Goal: Task Accomplishment & Management: Manage account settings

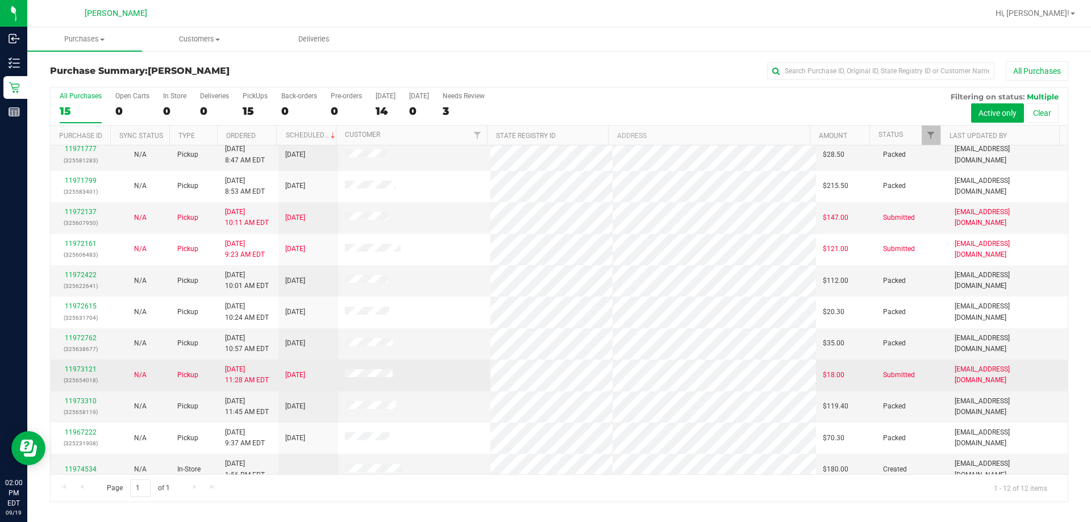
scroll to position [48, 0]
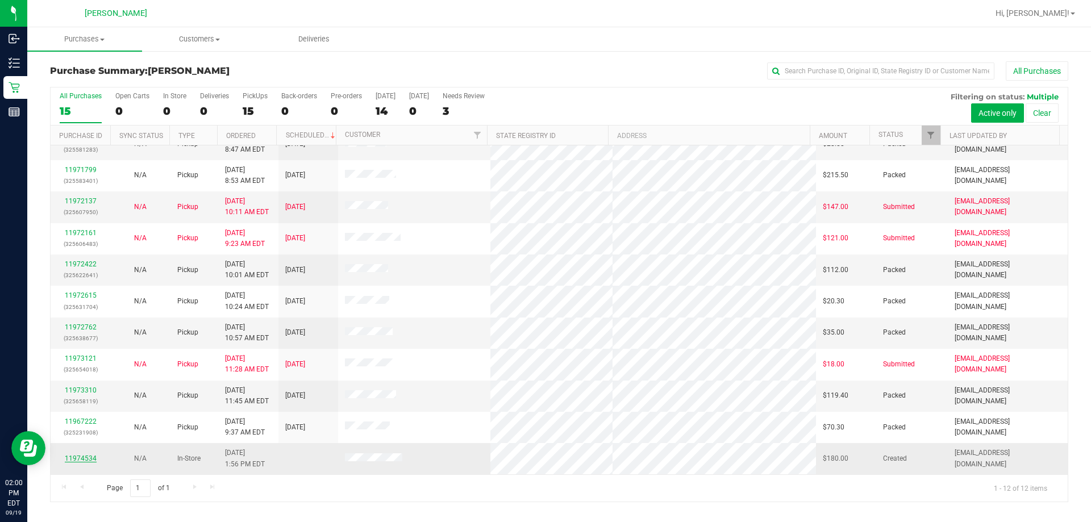
click at [77, 458] on link "11974534" at bounding box center [81, 459] width 32 height 8
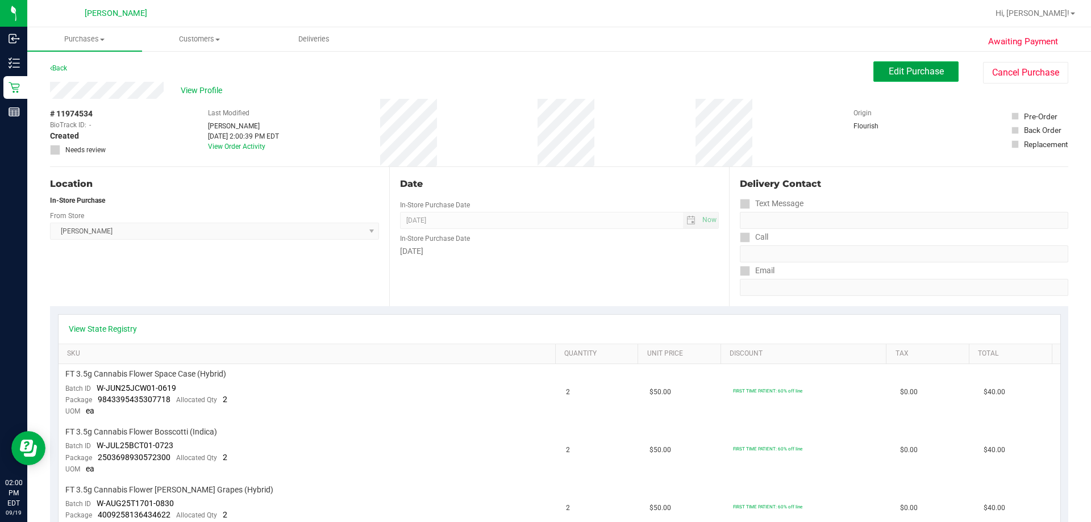
click at [918, 78] on button "Edit Purchase" at bounding box center [916, 71] width 85 height 20
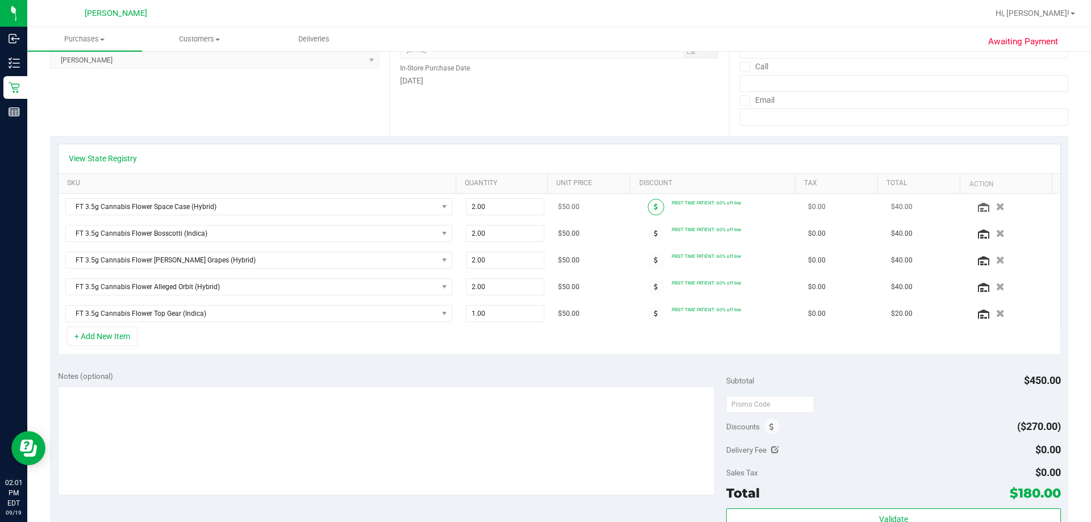
click at [654, 205] on icon at bounding box center [656, 206] width 4 height 7
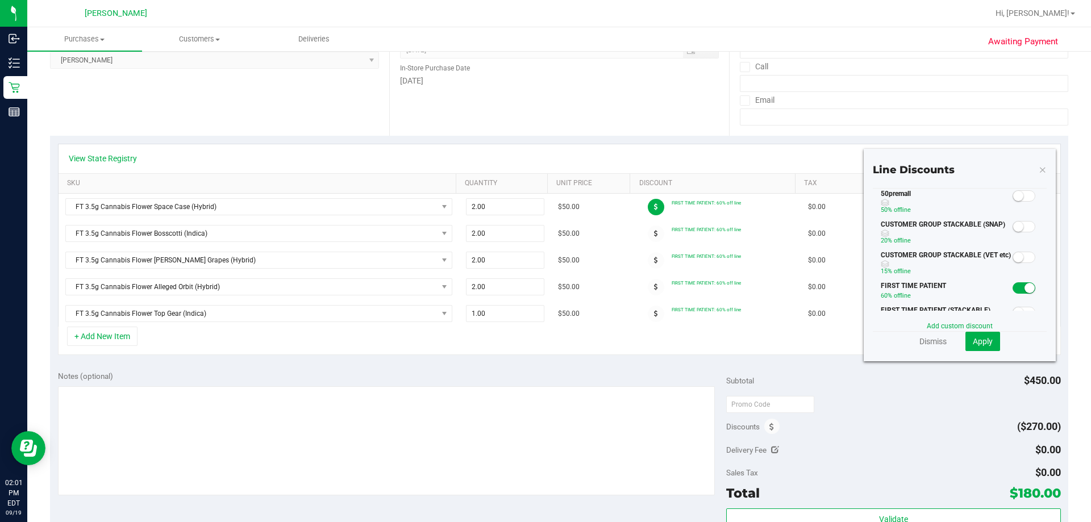
click at [1013, 199] on small at bounding box center [1018, 196] width 10 height 10
click at [973, 338] on span "Apply" at bounding box center [983, 341] width 20 height 9
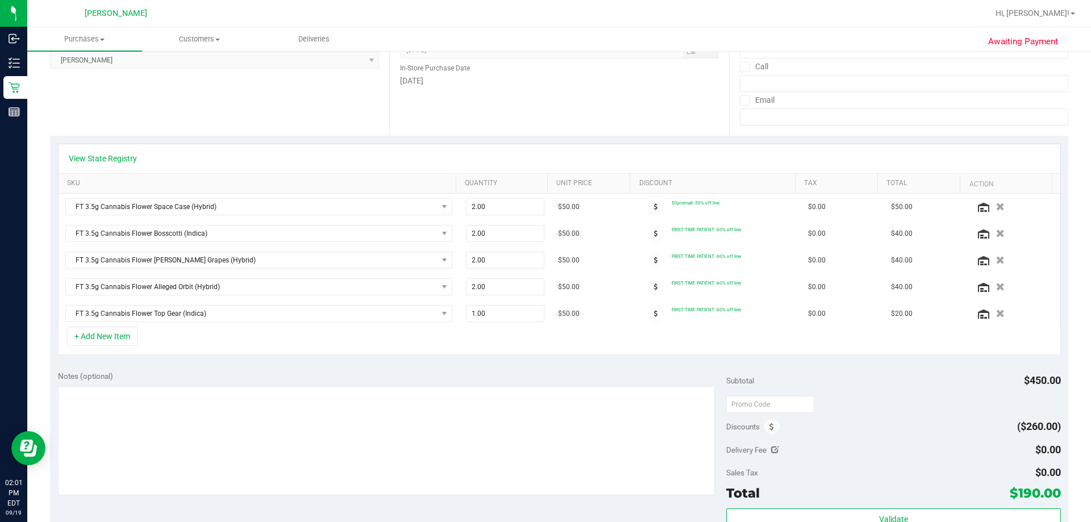
click at [654, 235] on icon at bounding box center [656, 233] width 4 height 7
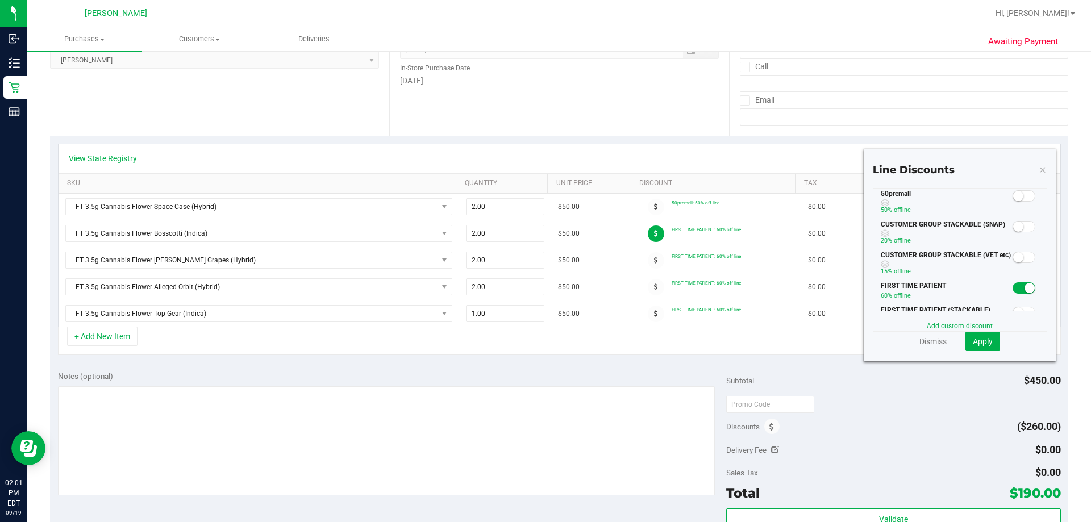
click at [1015, 193] on span at bounding box center [1024, 195] width 23 height 11
click at [974, 341] on span "Apply" at bounding box center [983, 341] width 20 height 9
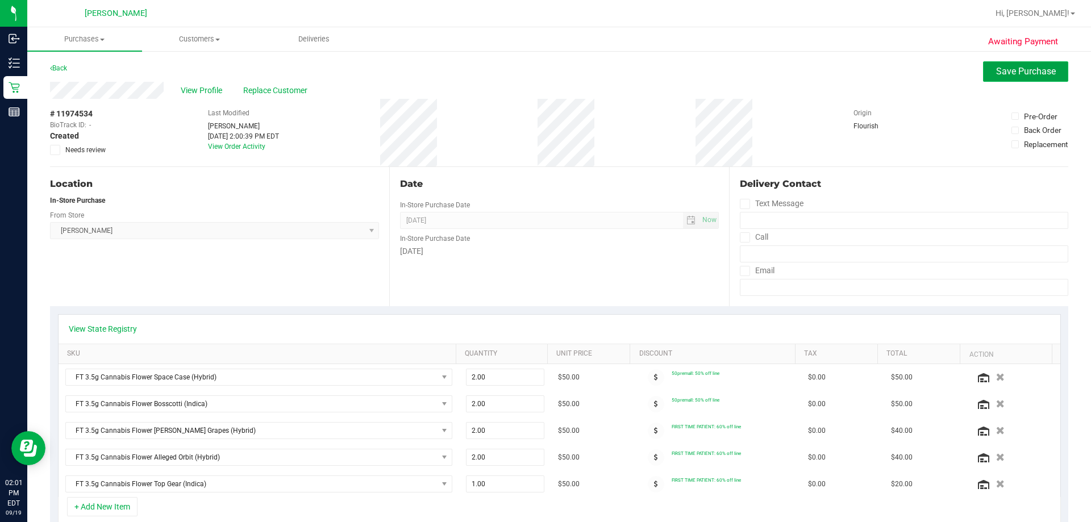
click at [1016, 76] on span "Save Purchase" at bounding box center [1026, 71] width 60 height 11
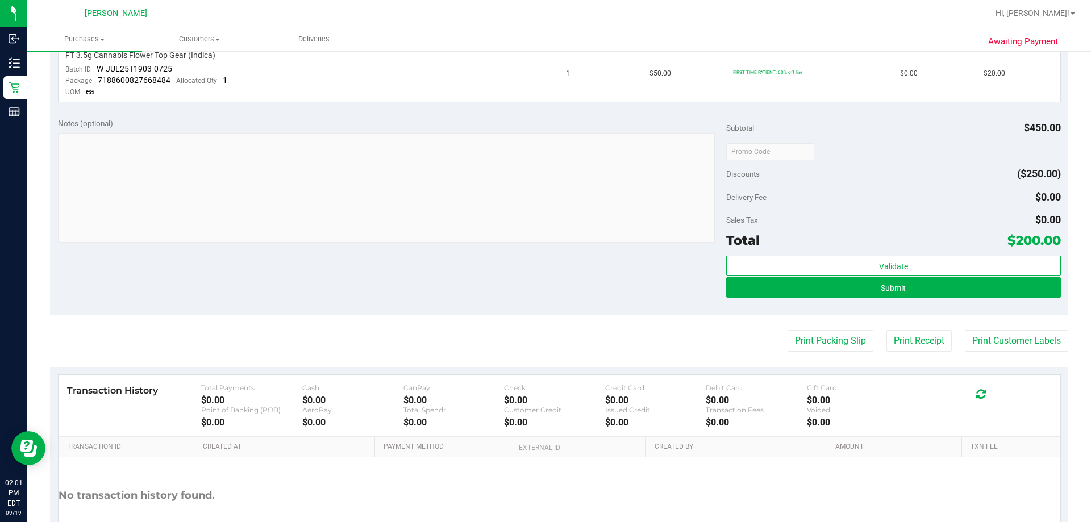
scroll to position [625, 0]
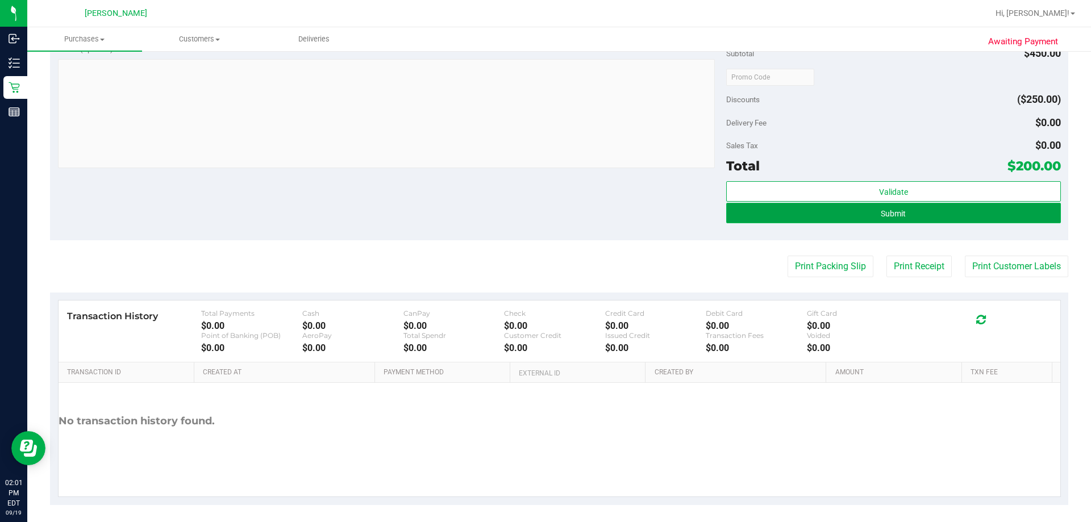
click at [905, 214] on button "Submit" at bounding box center [893, 213] width 334 height 20
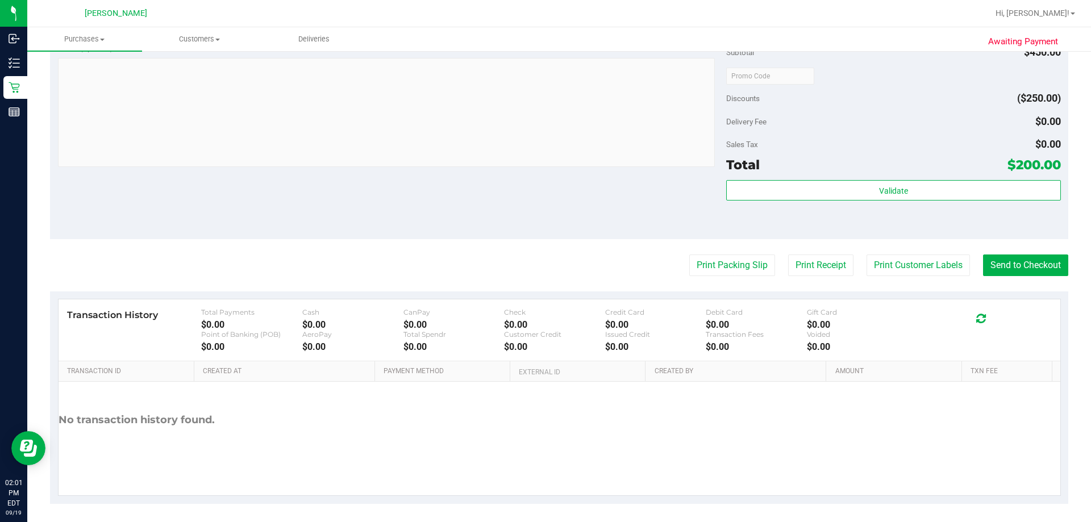
scroll to position [725, 0]
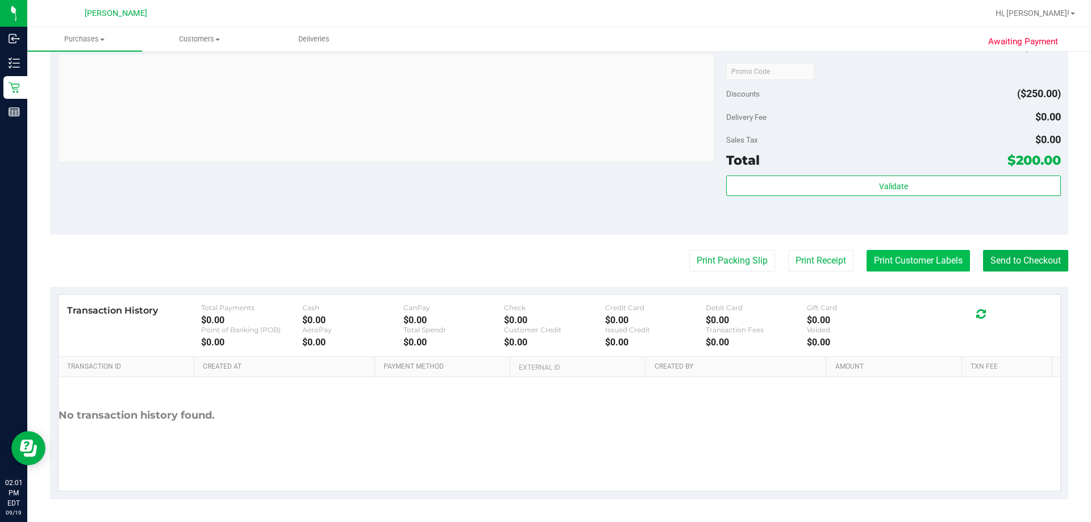
click at [941, 263] on button "Print Customer Labels" at bounding box center [918, 261] width 103 height 22
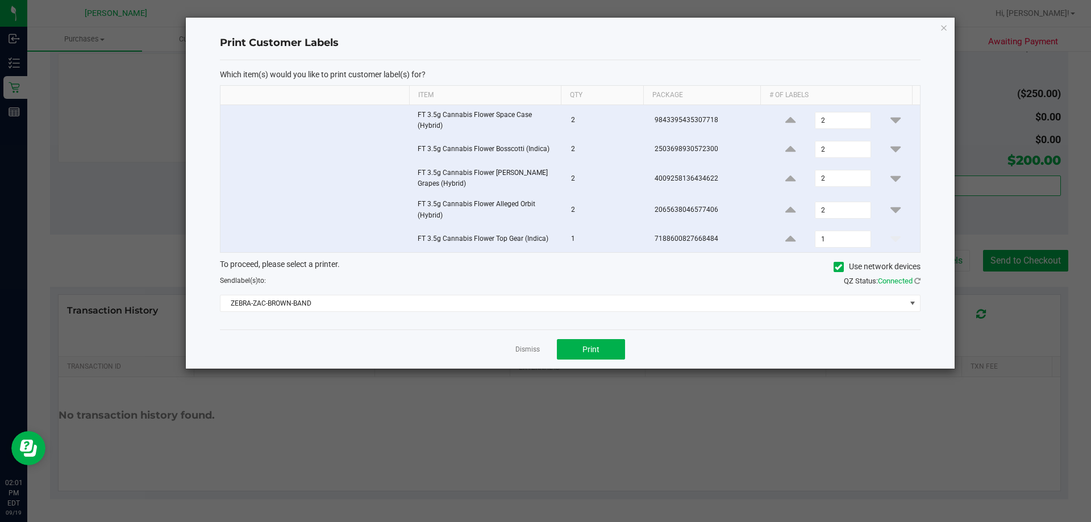
click at [584, 335] on div "Dismiss Print" at bounding box center [570, 349] width 701 height 39
click at [587, 348] on span "Print" at bounding box center [591, 349] width 17 height 9
click at [525, 346] on link "Dismiss" at bounding box center [528, 350] width 24 height 10
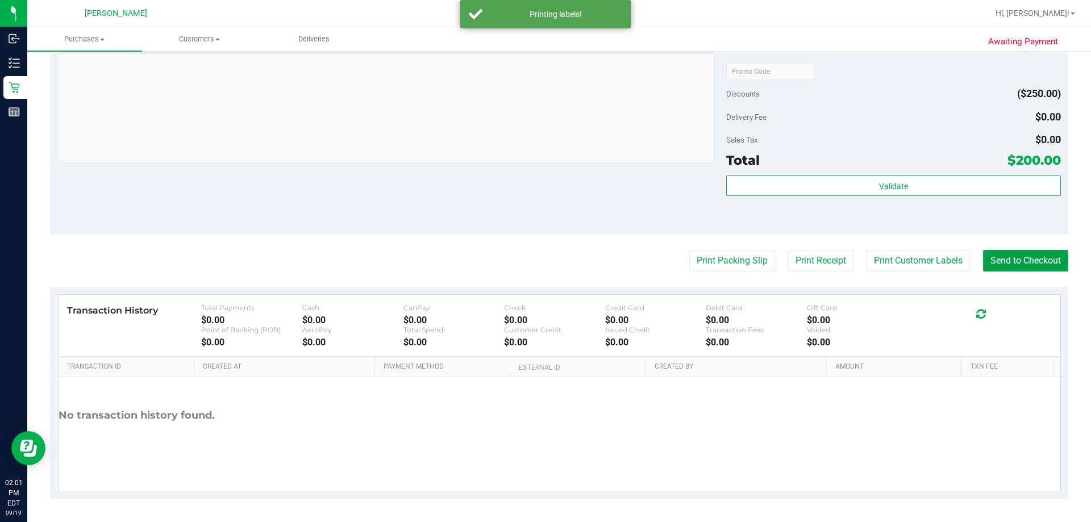
click at [1027, 257] on button "Send to Checkout" at bounding box center [1025, 261] width 85 height 22
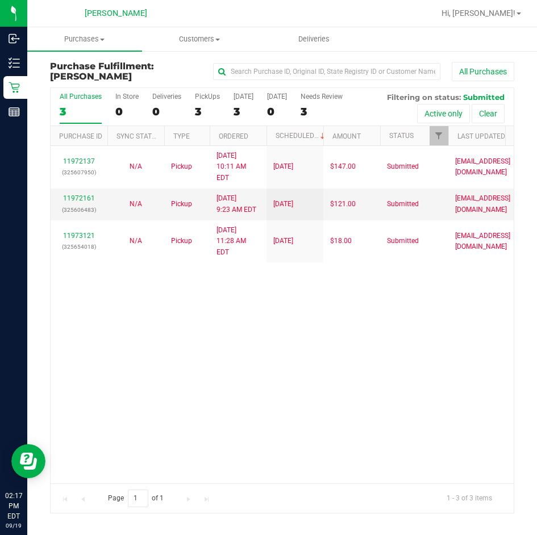
click at [31, 87] on div "Purchase Fulfillment: Summerfield WC All Purchases All Purchases 3 In Store 0 D…" at bounding box center [282, 287] width 510 height 475
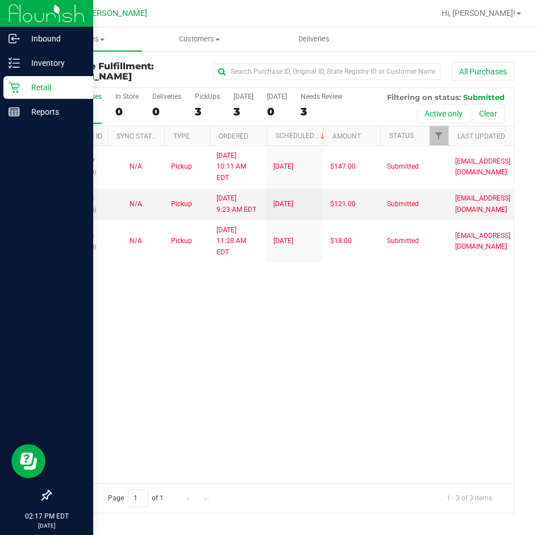
click at [20, 87] on p "Retail" at bounding box center [54, 88] width 68 height 14
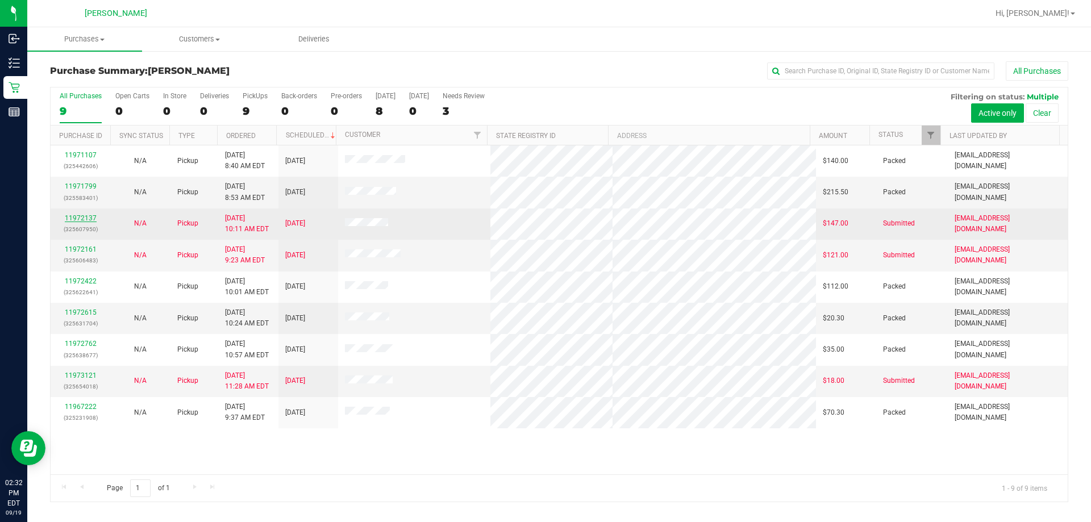
click at [85, 219] on link "11972137" at bounding box center [81, 218] width 32 height 8
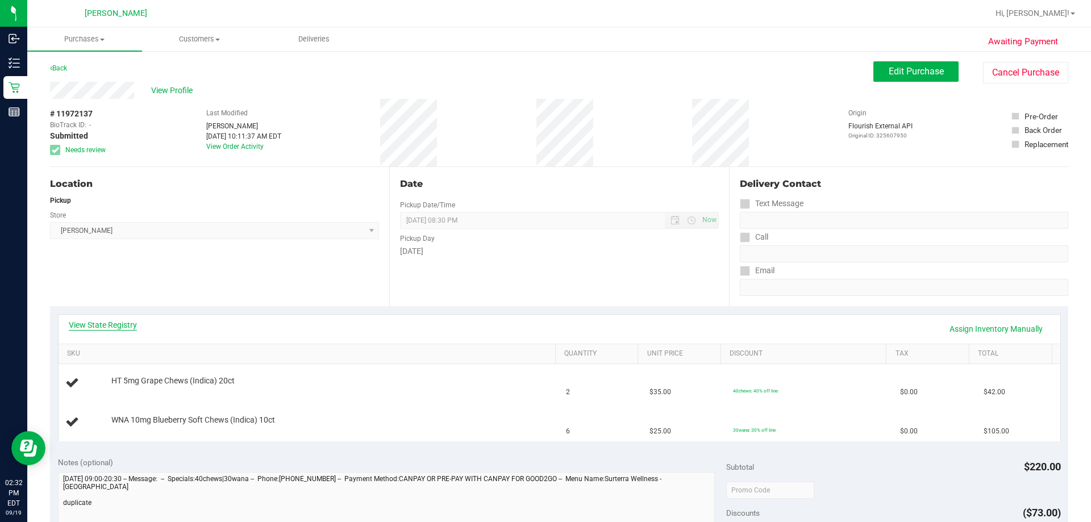
click at [122, 325] on link "View State Registry" at bounding box center [103, 324] width 68 height 11
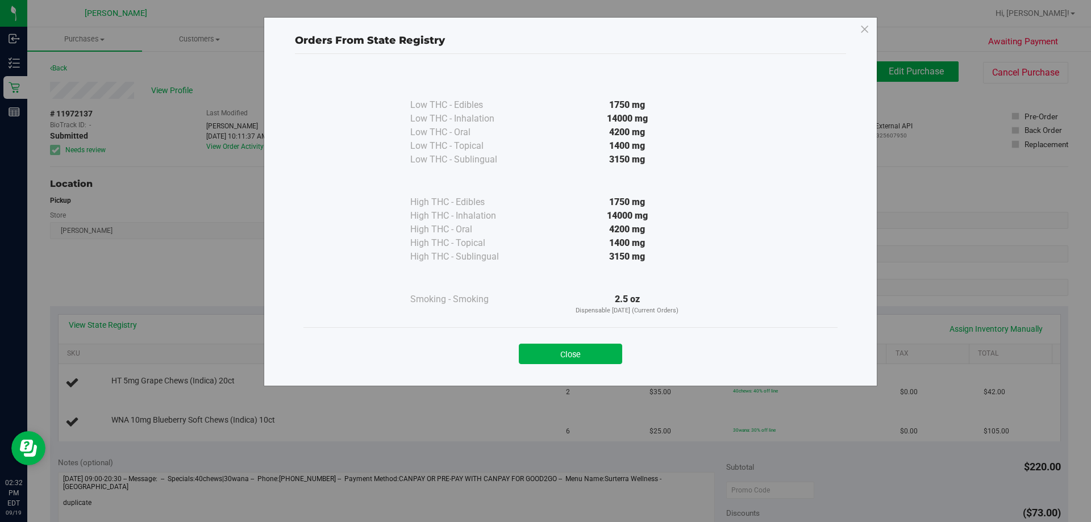
click at [537, 364] on div "Close" at bounding box center [571, 350] width 534 height 46
click at [537, 348] on button "Close" at bounding box center [570, 354] width 103 height 20
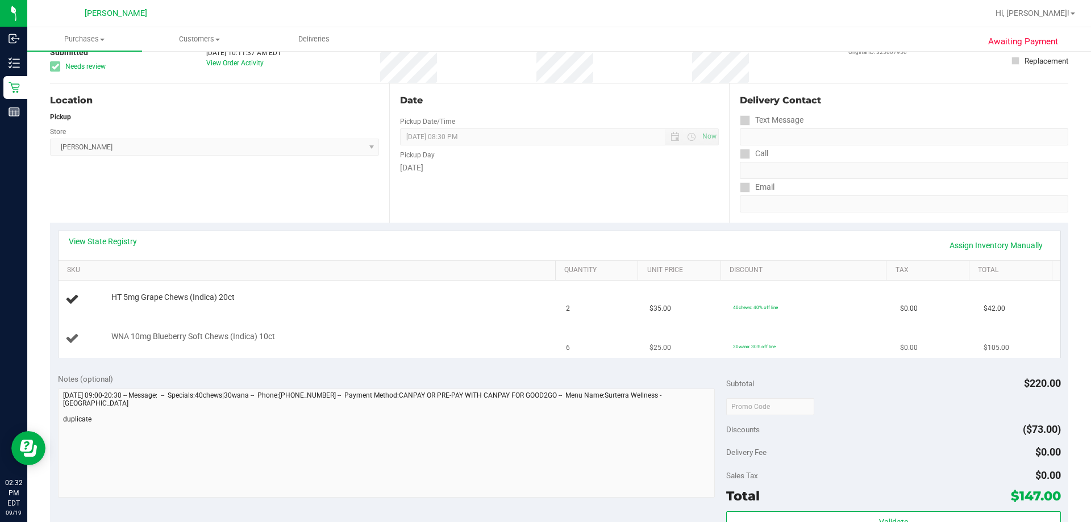
scroll to position [284, 0]
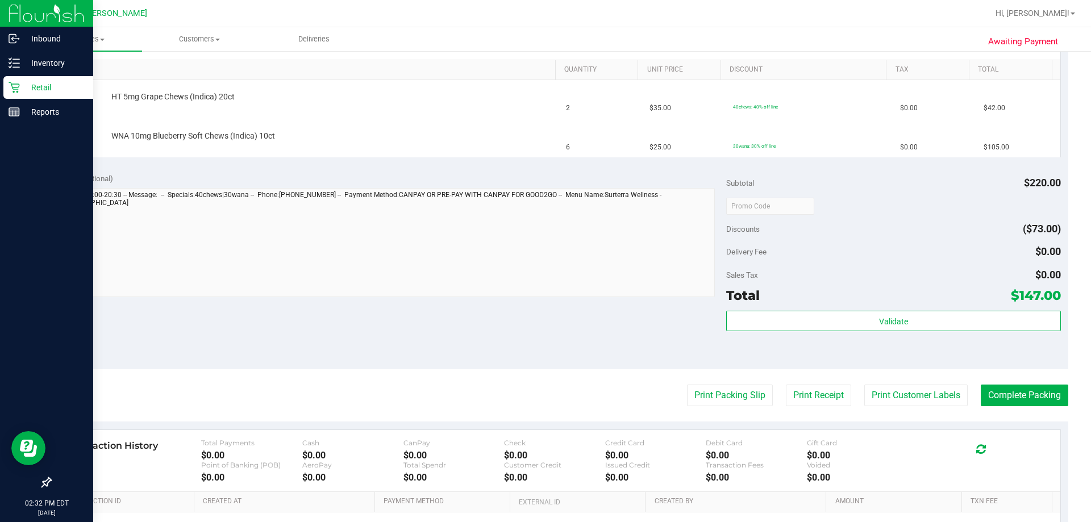
click at [47, 80] on div "Retail" at bounding box center [48, 87] width 90 height 23
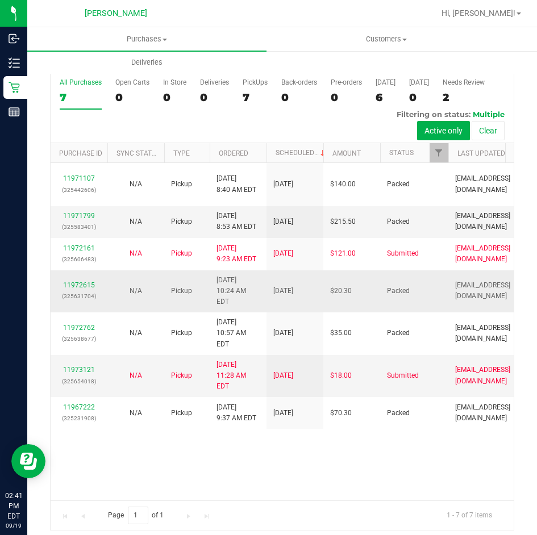
scroll to position [21, 0]
